Goal: Task Accomplishment & Management: Manage account settings

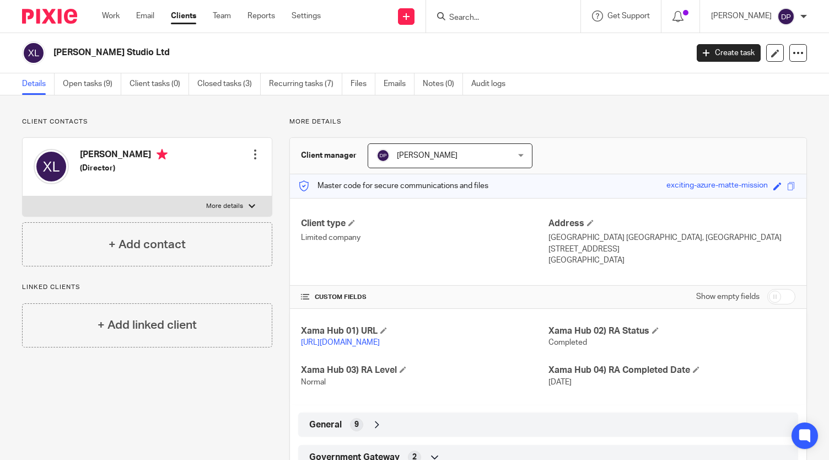
click at [480, 15] on input "Search" at bounding box center [497, 18] width 99 height 10
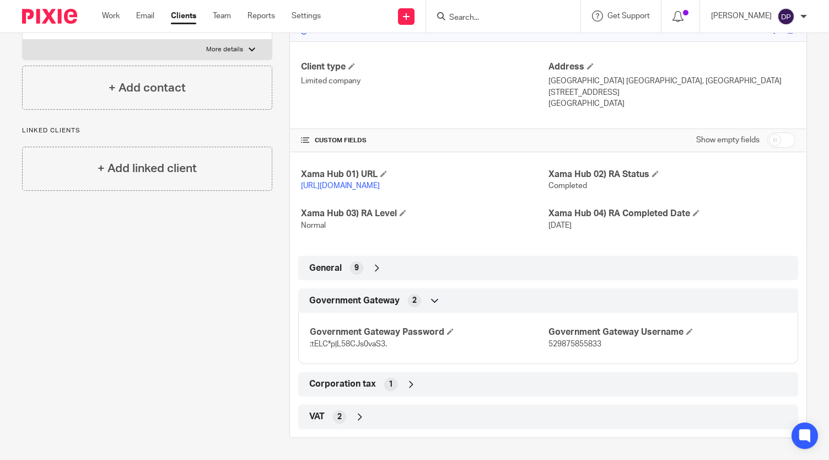
click at [568, 341] on span "529875855833" at bounding box center [575, 344] width 53 height 8
copy span "529875855833"
drag, startPoint x: 388, startPoint y: 343, endPoint x: 302, endPoint y: 348, distance: 85.6
click at [302, 348] on div "Government Gateway Password :tELC*p|L58CJs0vaS3. Government Gateway Username 52…" at bounding box center [548, 334] width 500 height 60
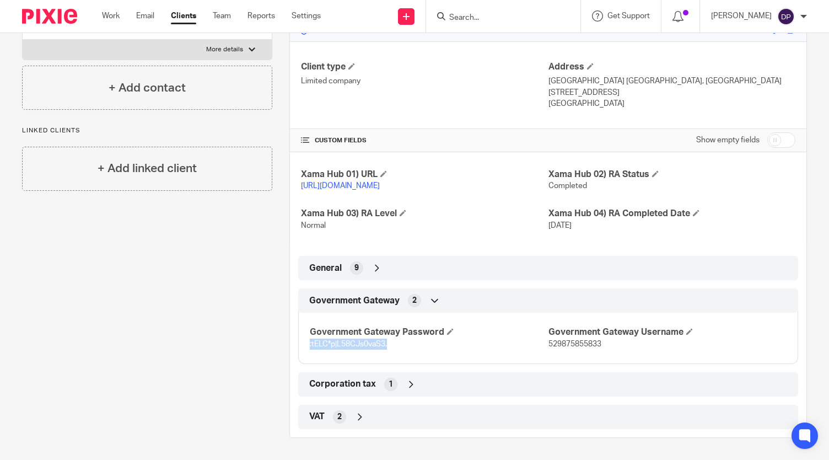
copy span ":tELC*p|L58CJs0vaS3."
click at [592, 344] on span "529875855833" at bounding box center [575, 344] width 53 height 8
click at [492, 17] on input "Search" at bounding box center [497, 18] width 99 height 10
type input "heed"
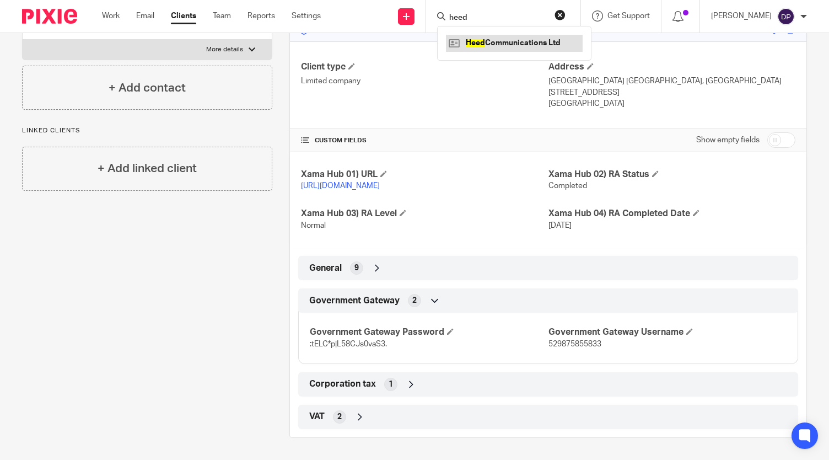
click at [493, 42] on link at bounding box center [514, 43] width 137 height 17
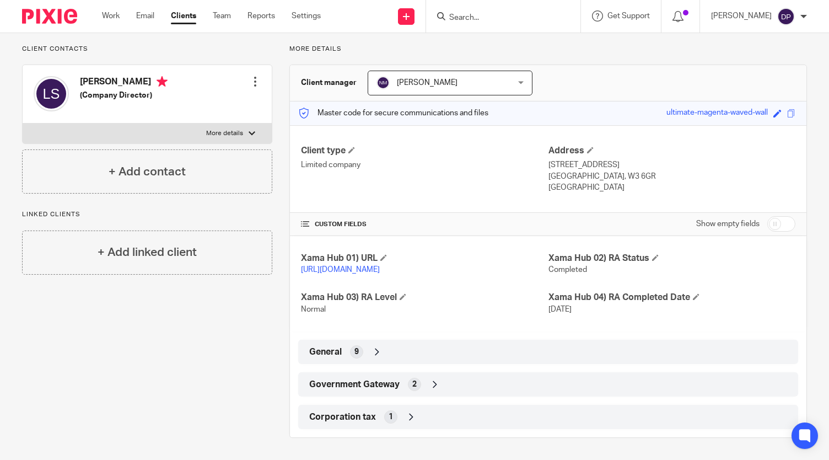
scroll to position [83, 0]
click at [393, 385] on span "Government Gateway" at bounding box center [354, 385] width 90 height 12
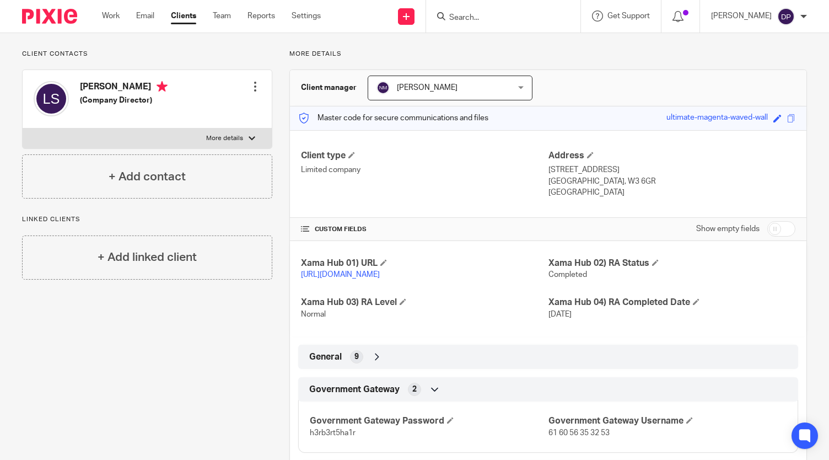
scroll to position [0, 0]
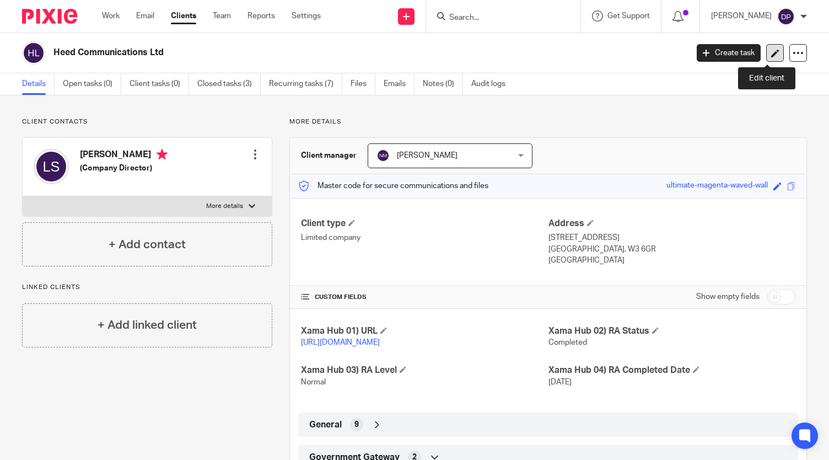
click at [771, 49] on icon at bounding box center [775, 53] width 8 height 8
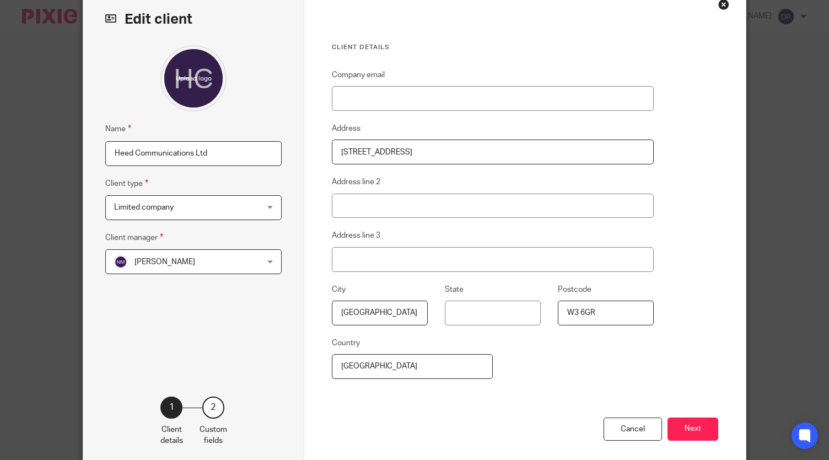
scroll to position [109, 0]
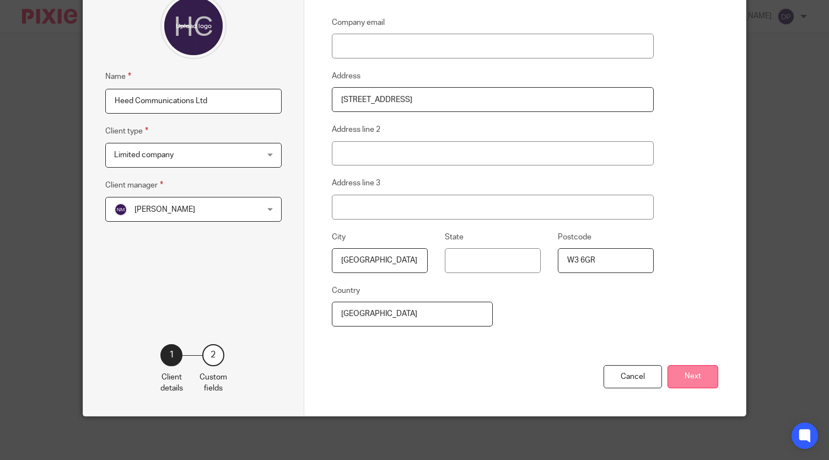
click at [683, 381] on button "Next" at bounding box center [693, 377] width 51 height 24
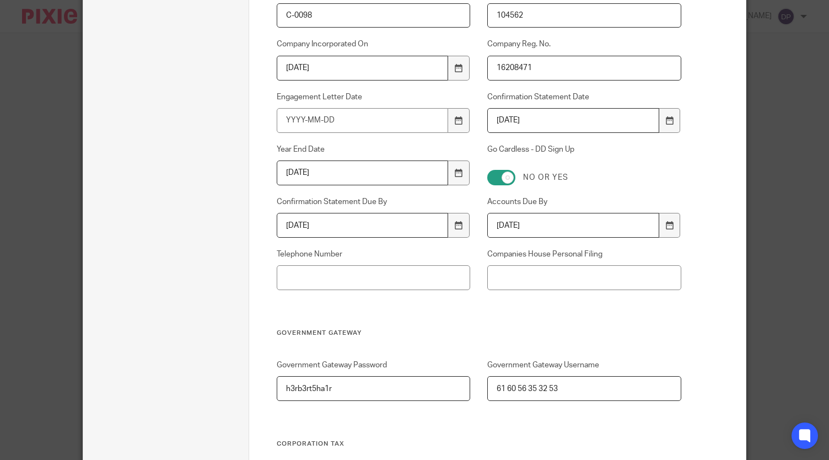
scroll to position [440, 0]
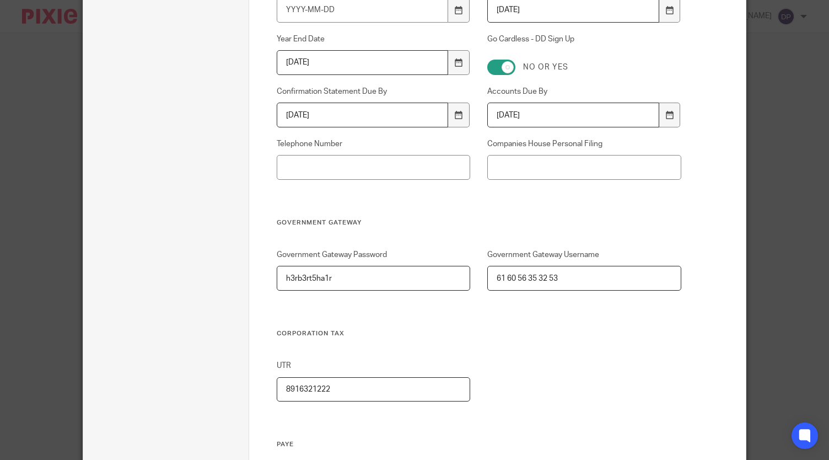
click at [592, 276] on input "61 60 56 35 32 53" at bounding box center [584, 278] width 194 height 25
paste input "61 73 51 32 26 20"
type input "61 60 56 35 32 53 / 61 73 51 32 26 20"
click at [336, 274] on input "h3rb3rt5ha1r" at bounding box center [374, 278] width 194 height 25
click at [346, 275] on input "h3rb3rt5ha1r /" at bounding box center [374, 278] width 194 height 25
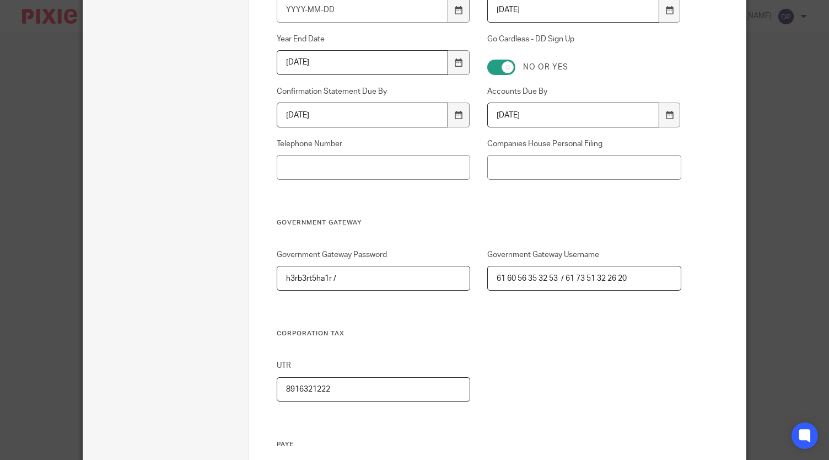
paste input ",Y9d8bfU@g^BZ97"
click at [328, 274] on input "h3rb3rt5ha1r / ,Y9d8bfU@g^BZ97" at bounding box center [374, 278] width 194 height 25
type input "h3rb3rt5ha1r (PAYE) / ,Y9d8bfU@g^BZ97"
click at [555, 277] on input "61 60 56 35 32 53 / 61 73 51 32 26 20" at bounding box center [584, 278] width 194 height 25
click at [663, 277] on input "61 60 56 35 32 53 (PAYE) / 61 73 51 32 26 20" at bounding box center [584, 278] width 194 height 25
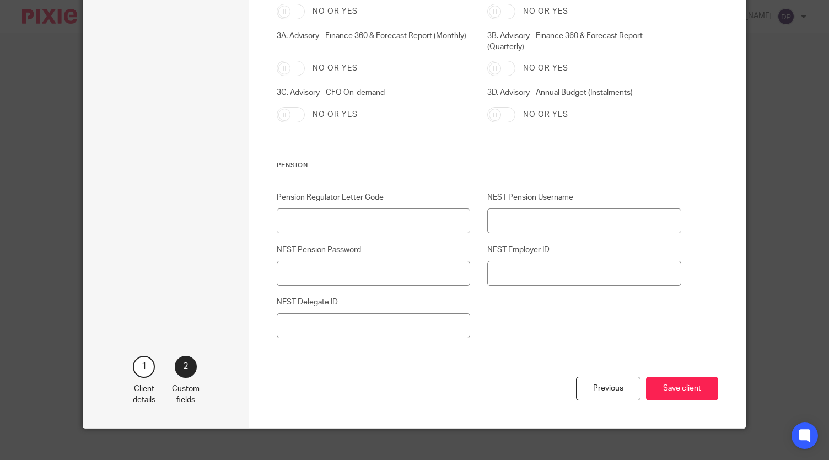
scroll to position [1774, 0]
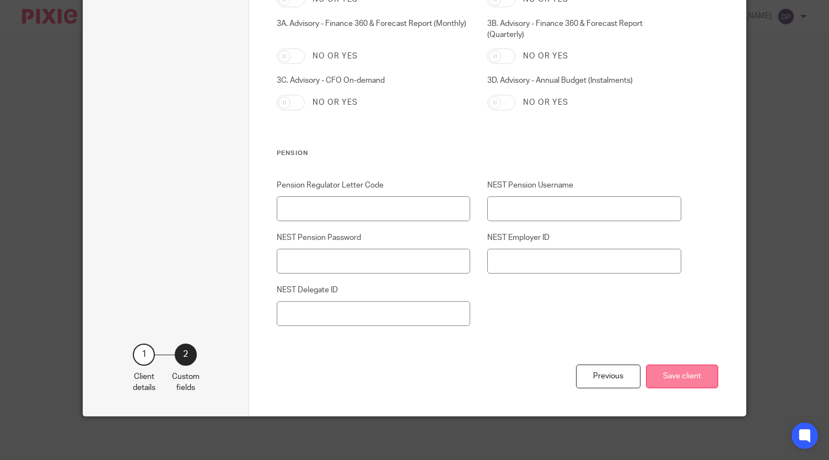
type input "61 60 56 35 32 53 (PAYE) / 61 73 51 32 26 20"
click at [676, 380] on button "Save client" at bounding box center [682, 376] width 72 height 24
